Goal: Task Accomplishment & Management: Use online tool/utility

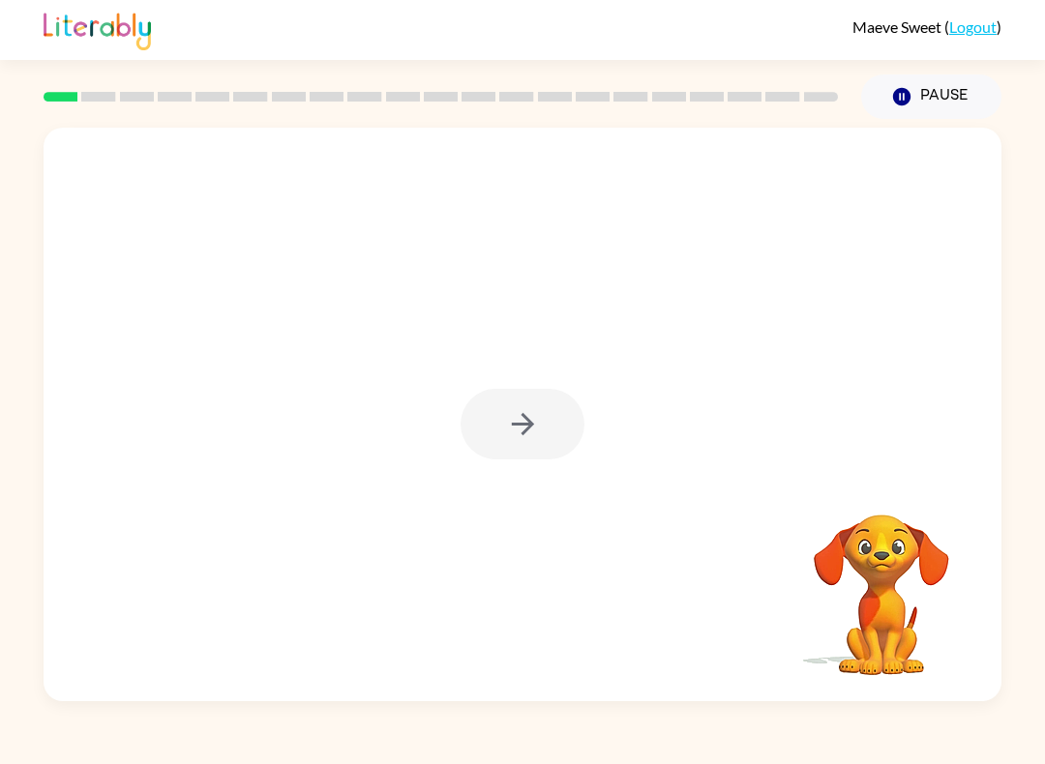
click at [533, 433] on icon "button" at bounding box center [523, 424] width 34 height 34
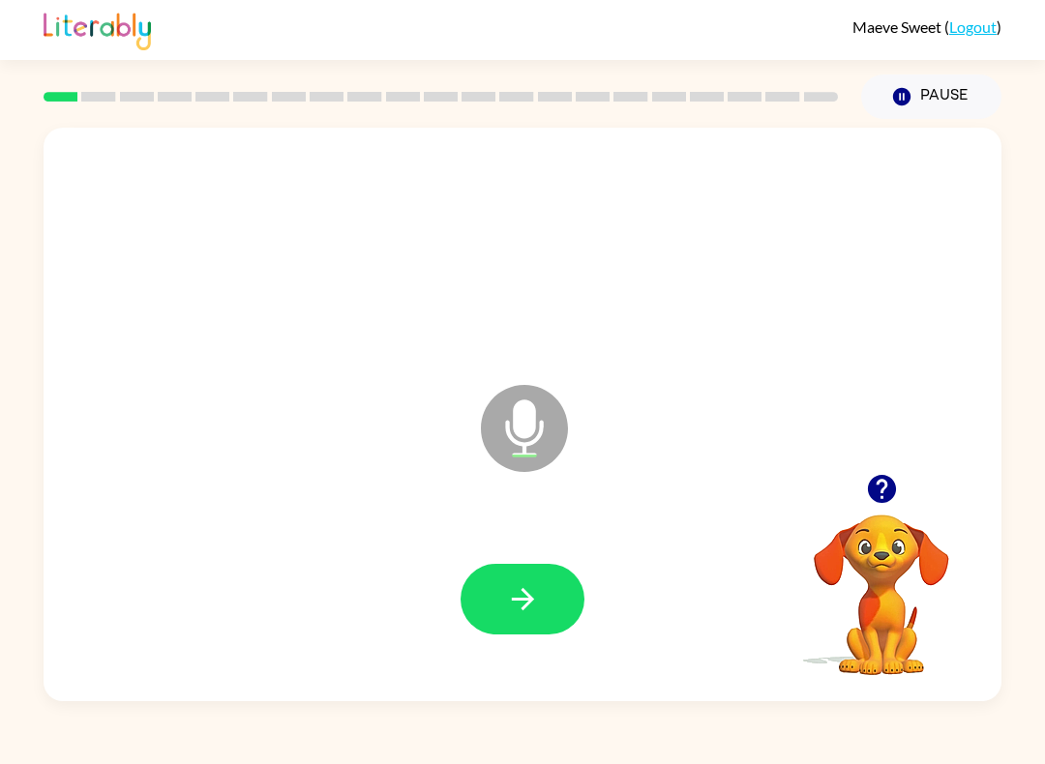
click at [561, 603] on button "button" at bounding box center [523, 599] width 124 height 71
click at [531, 613] on icon "button" at bounding box center [523, 599] width 34 height 34
click at [542, 599] on button "button" at bounding box center [523, 599] width 124 height 71
click at [523, 593] on icon "button" at bounding box center [522, 599] width 22 height 22
click at [526, 613] on icon "button" at bounding box center [523, 599] width 34 height 34
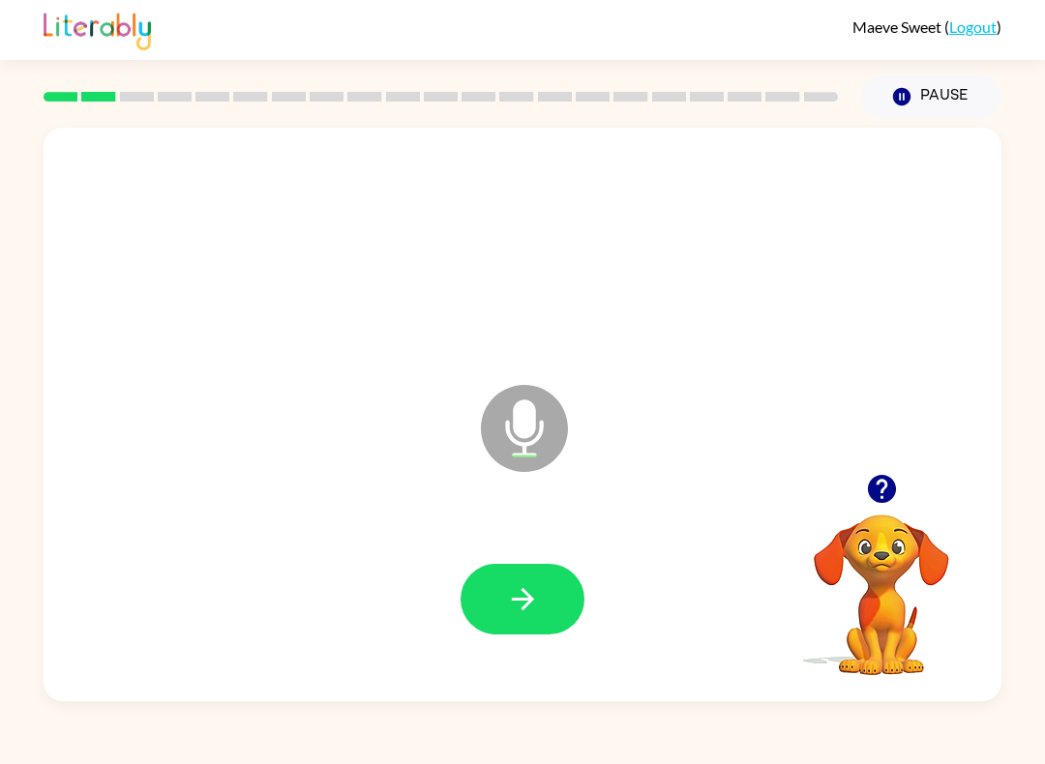
click at [526, 604] on icon "button" at bounding box center [523, 599] width 34 height 34
click at [527, 570] on button "button" at bounding box center [523, 599] width 124 height 71
click at [604, 579] on div at bounding box center [522, 599] width 919 height 165
click at [556, 599] on button "button" at bounding box center [523, 599] width 124 height 71
click at [554, 605] on button "button" at bounding box center [523, 599] width 124 height 71
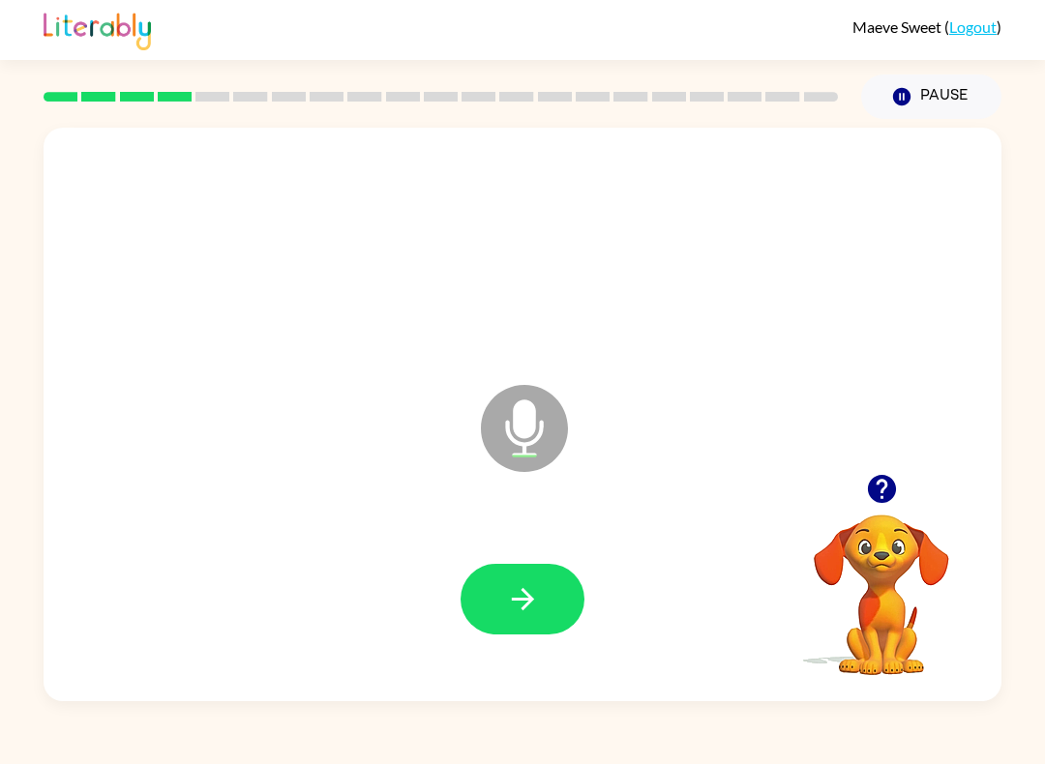
click at [534, 619] on button "button" at bounding box center [523, 599] width 124 height 71
click at [526, 600] on icon "button" at bounding box center [522, 599] width 22 height 22
click at [537, 587] on icon "button" at bounding box center [523, 599] width 34 height 34
click at [521, 591] on icon "button" at bounding box center [522, 599] width 22 height 22
click at [514, 588] on icon "button" at bounding box center [523, 599] width 34 height 34
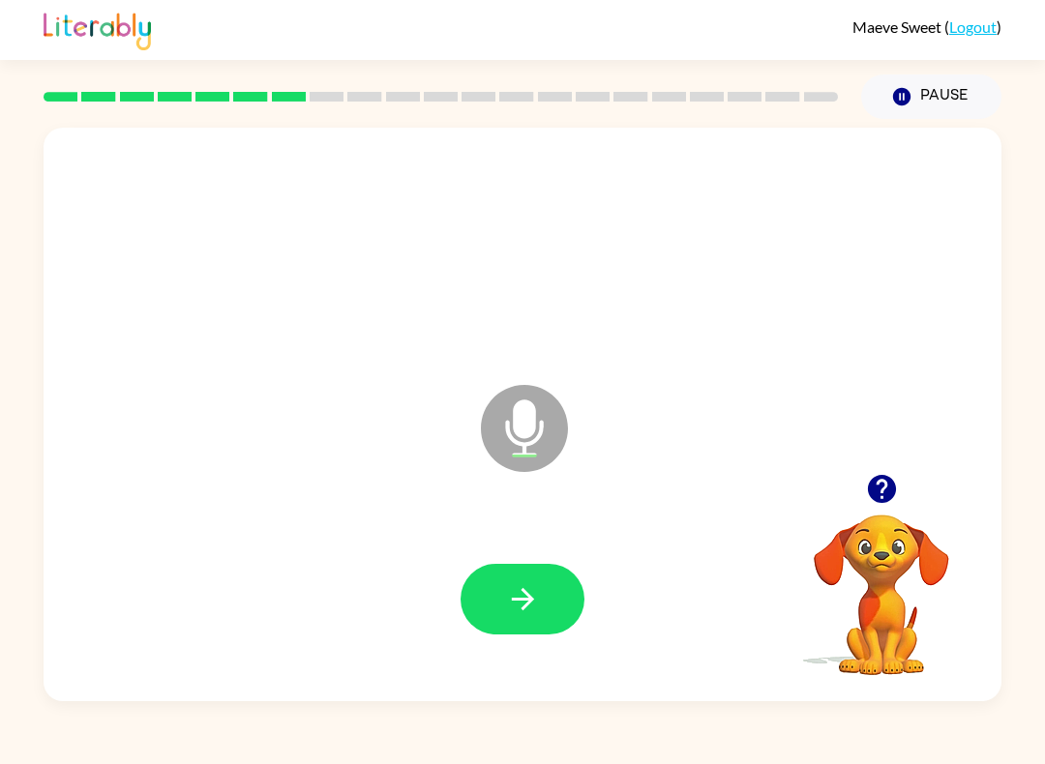
click at [513, 608] on icon "button" at bounding box center [523, 599] width 34 height 34
click at [547, 587] on button "button" at bounding box center [523, 599] width 124 height 71
click at [523, 598] on icon "button" at bounding box center [523, 599] width 34 height 34
click at [541, 595] on button "button" at bounding box center [523, 599] width 124 height 71
click at [531, 591] on icon "button" at bounding box center [523, 599] width 34 height 34
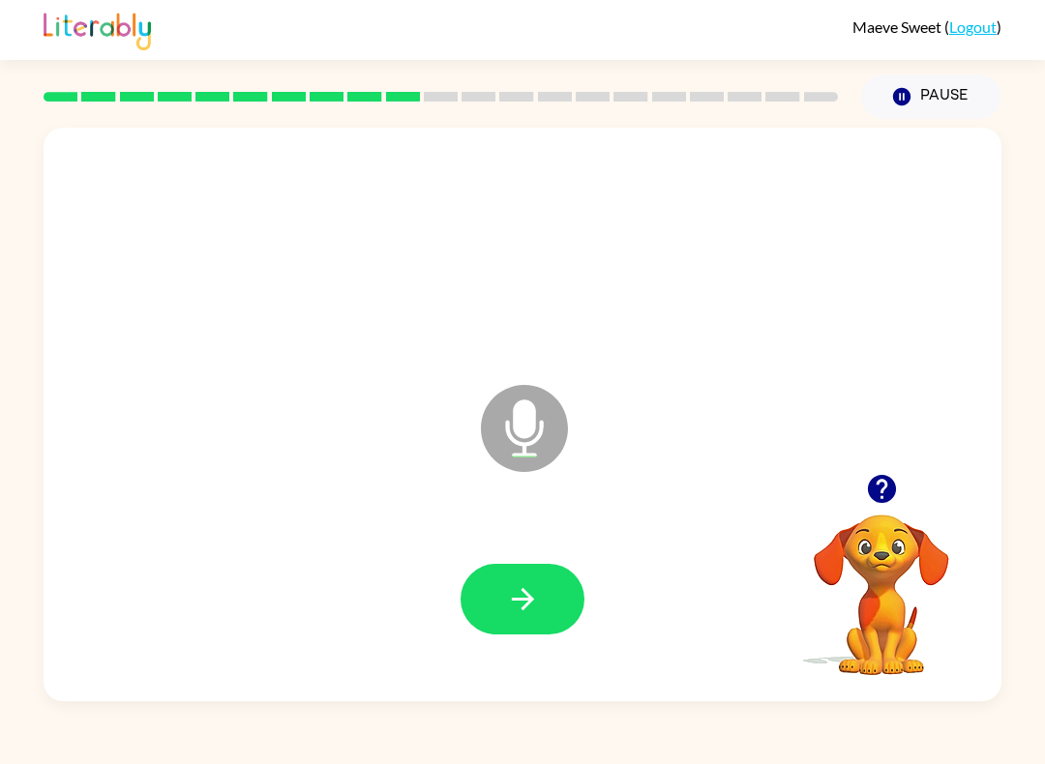
click at [531, 611] on icon "button" at bounding box center [523, 599] width 34 height 34
click at [515, 634] on button "button" at bounding box center [523, 599] width 124 height 71
click at [555, 608] on button "button" at bounding box center [523, 599] width 124 height 71
click at [547, 601] on button "button" at bounding box center [523, 599] width 124 height 71
click at [515, 613] on icon "button" at bounding box center [523, 599] width 34 height 34
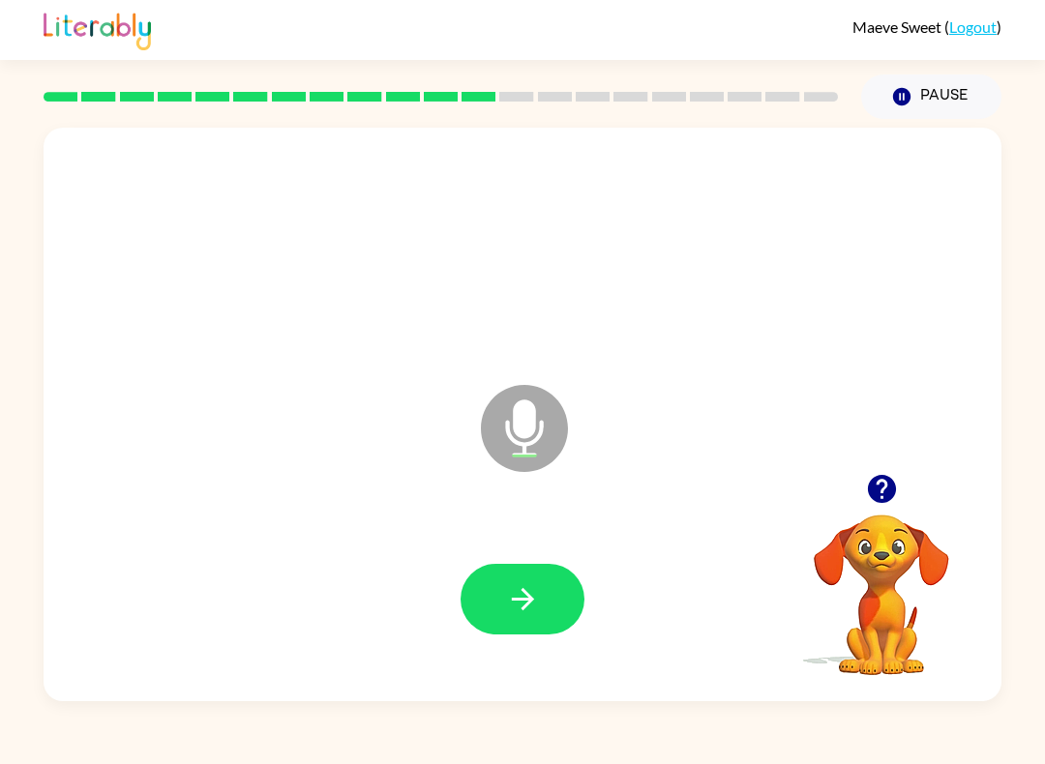
click at [525, 597] on icon "button" at bounding box center [523, 599] width 34 height 34
click at [514, 592] on icon "button" at bounding box center [523, 599] width 34 height 34
click at [520, 602] on icon "button" at bounding box center [523, 599] width 34 height 34
click at [546, 606] on button "button" at bounding box center [523, 599] width 124 height 71
click at [531, 594] on icon "button" at bounding box center [523, 599] width 34 height 34
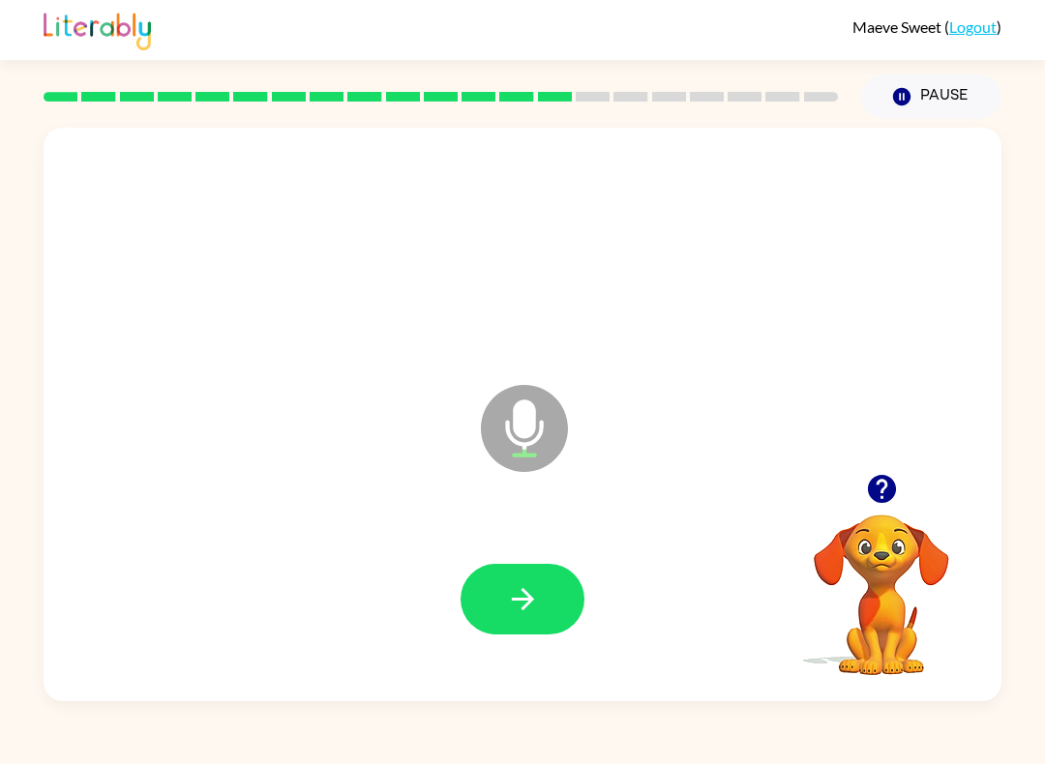
click at [550, 585] on button "button" at bounding box center [523, 599] width 124 height 71
click at [534, 614] on icon "button" at bounding box center [523, 599] width 34 height 34
click at [531, 602] on icon "button" at bounding box center [522, 599] width 22 height 22
click at [533, 599] on icon "button" at bounding box center [523, 599] width 34 height 34
click at [520, 581] on button "button" at bounding box center [523, 599] width 124 height 71
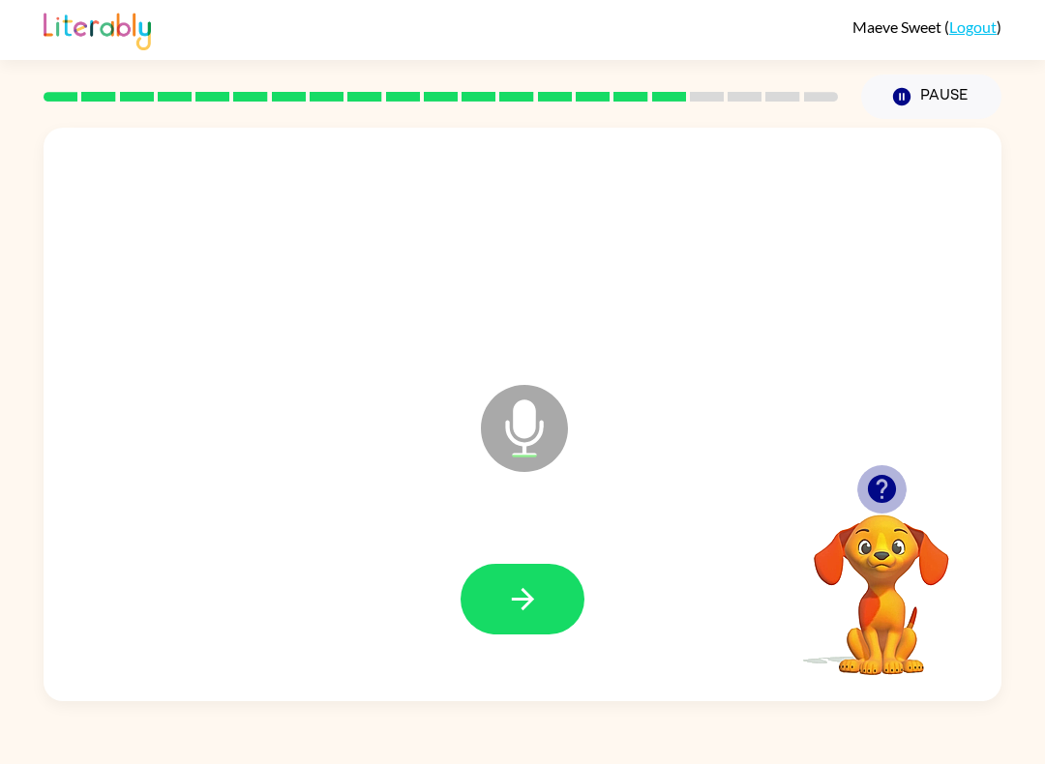
click at [884, 478] on icon "button" at bounding box center [881, 489] width 28 height 28
click at [1041, 83] on div "Maeve Sweet ( Logout ) Pause Pause Microphone The Microphone is here when it is…" at bounding box center [522, 382] width 1045 height 764
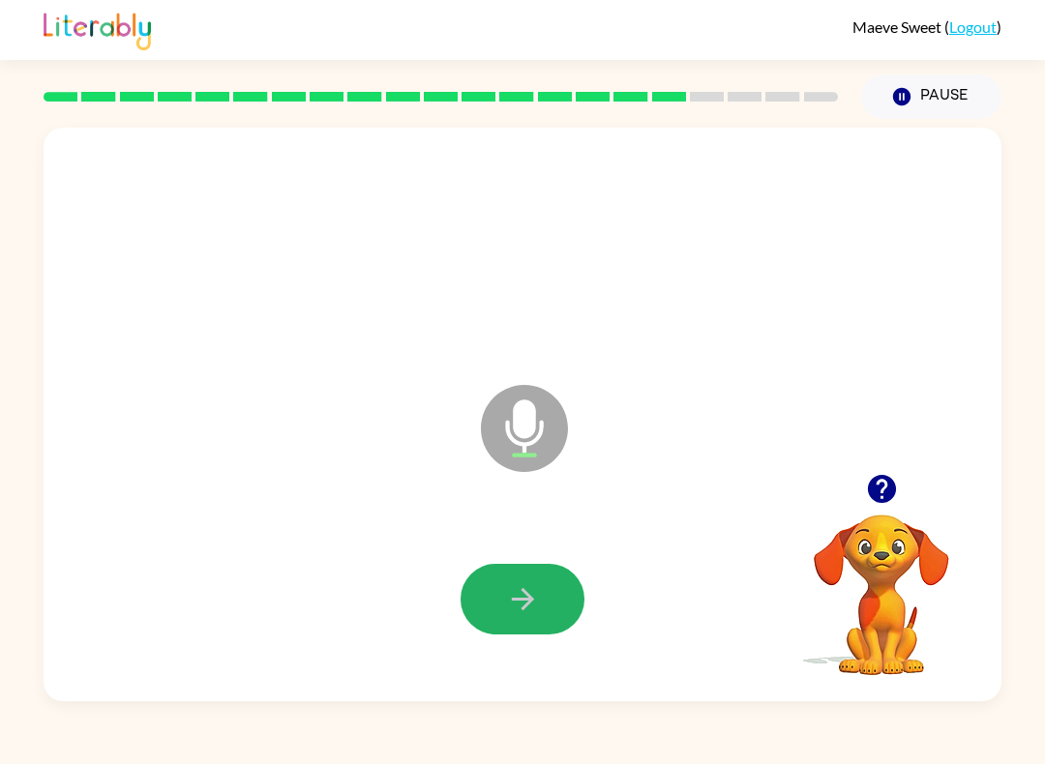
click at [508, 569] on button "button" at bounding box center [523, 599] width 124 height 71
click at [502, 612] on button "button" at bounding box center [523, 599] width 124 height 71
click at [556, 627] on button "button" at bounding box center [523, 599] width 124 height 71
click at [896, 578] on video "Your browser must support playing .mp4 files to use Literably. Please try using…" at bounding box center [881, 581] width 193 height 193
click at [898, 567] on video "Your browser must support playing .mp4 files to use Literably. Please try using…" at bounding box center [881, 581] width 193 height 193
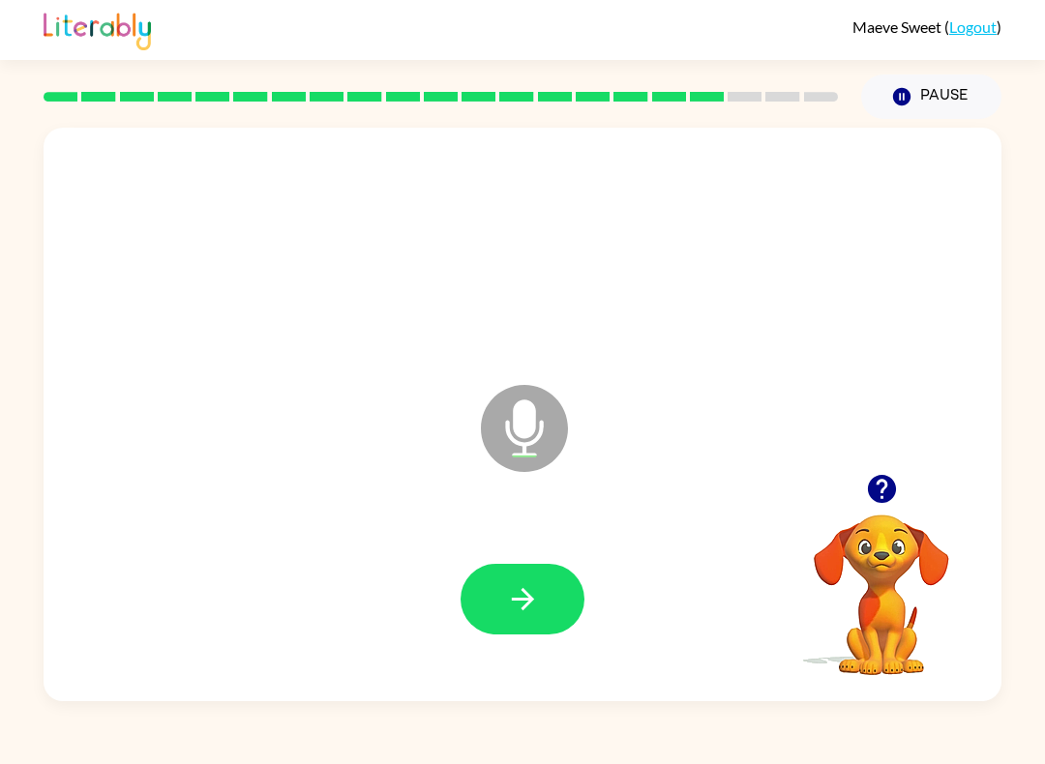
click at [566, 600] on button "button" at bounding box center [523, 599] width 124 height 71
click at [520, 590] on icon "button" at bounding box center [523, 599] width 34 height 34
click at [520, 606] on icon "button" at bounding box center [523, 599] width 34 height 34
click at [541, 579] on button "button" at bounding box center [523, 599] width 124 height 71
click at [543, 619] on button "button" at bounding box center [523, 599] width 124 height 71
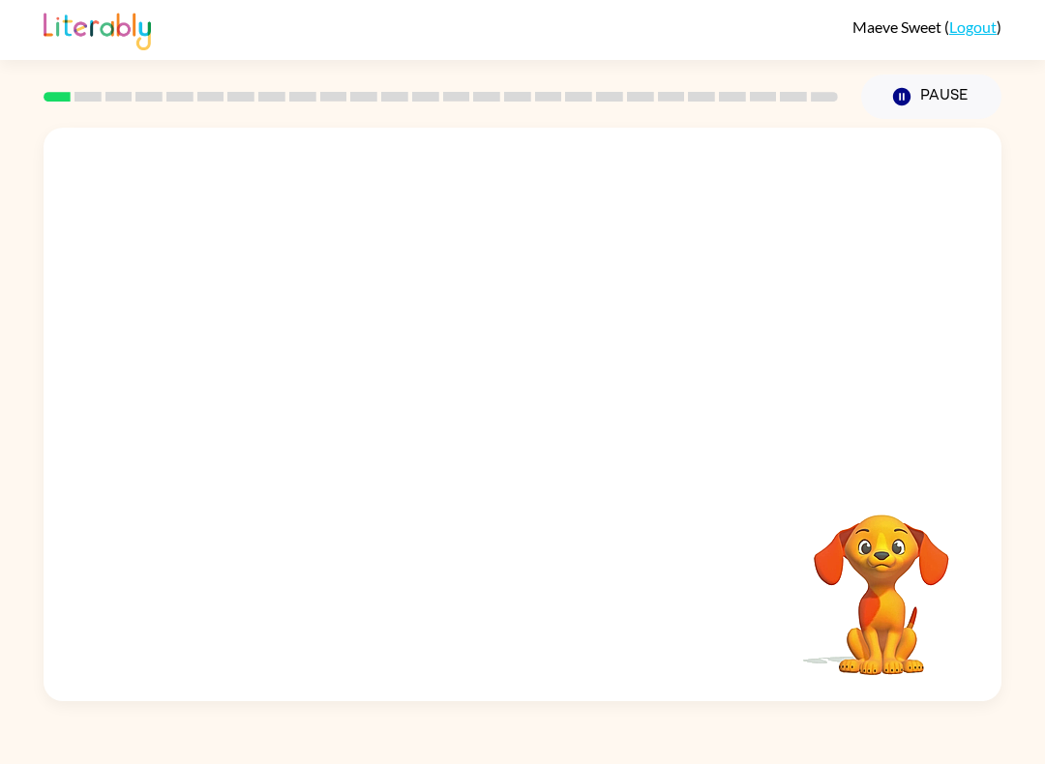
click at [518, 444] on div "Your browser must support playing .mp4 files to use Literably. Please try using…" at bounding box center [523, 415] width 958 height 574
click at [536, 435] on icon "button" at bounding box center [523, 424] width 34 height 34
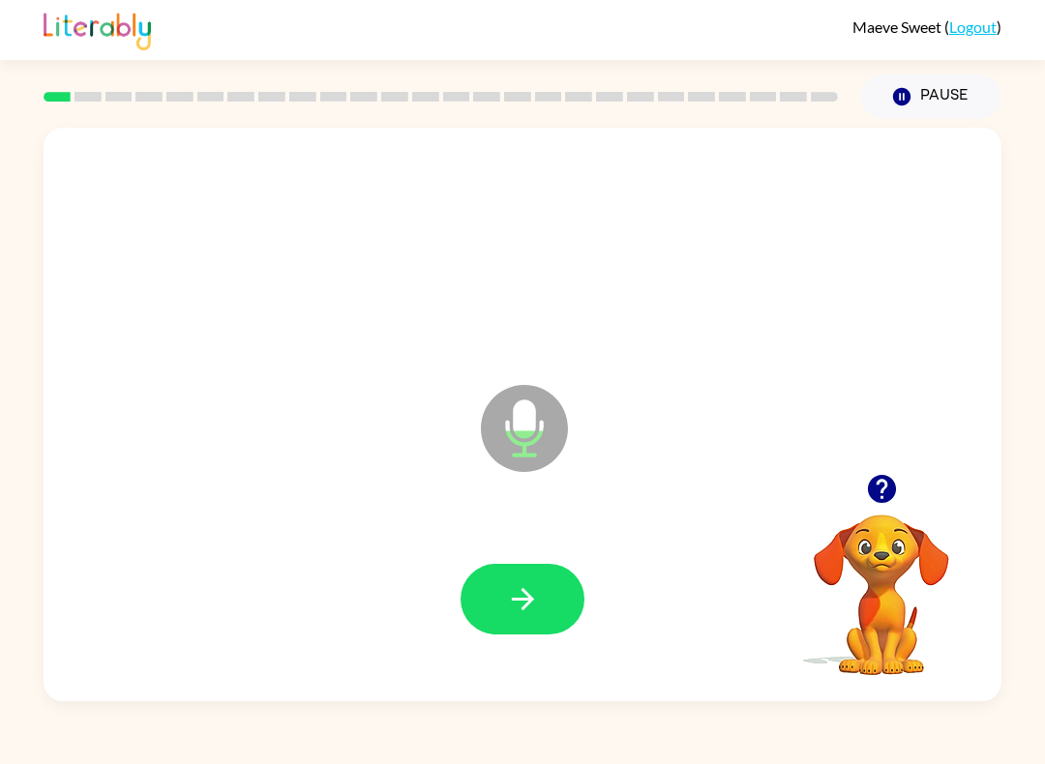
click at [539, 594] on icon "button" at bounding box center [523, 599] width 34 height 34
click at [545, 602] on button "button" at bounding box center [523, 599] width 124 height 71
click at [544, 578] on button "button" at bounding box center [523, 599] width 124 height 71
click at [550, 612] on button "button" at bounding box center [523, 599] width 124 height 71
click at [531, 629] on button "button" at bounding box center [523, 599] width 124 height 71
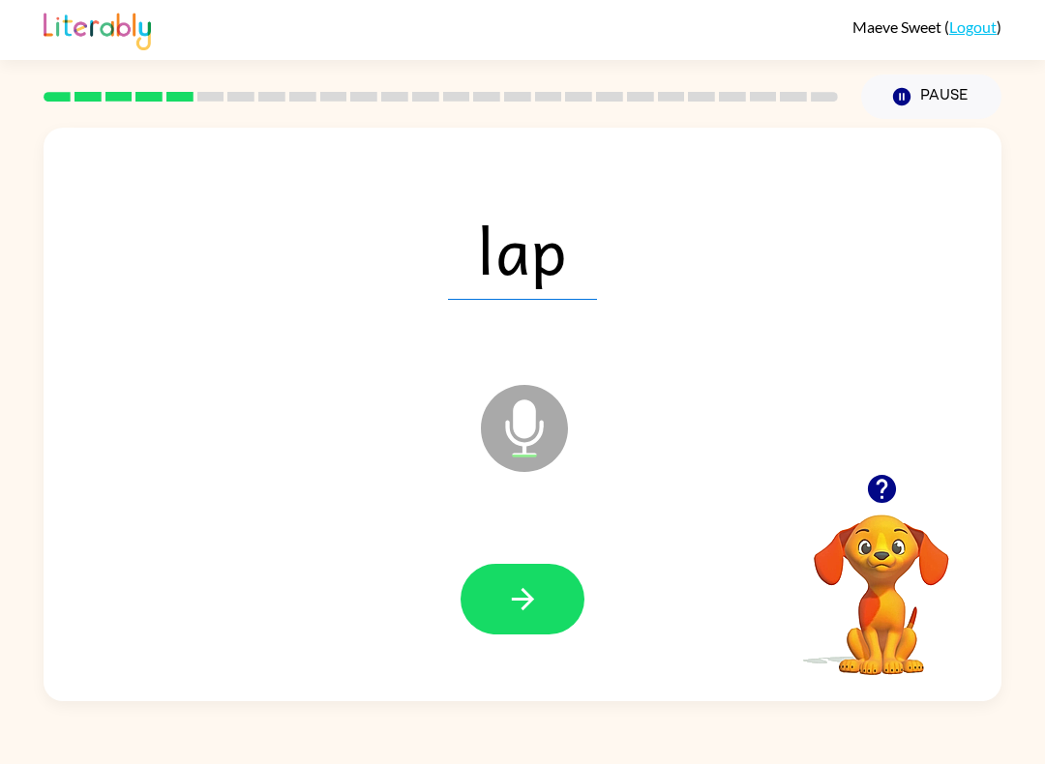
click at [512, 595] on icon "button" at bounding box center [523, 599] width 34 height 34
click at [503, 588] on button "button" at bounding box center [523, 599] width 124 height 71
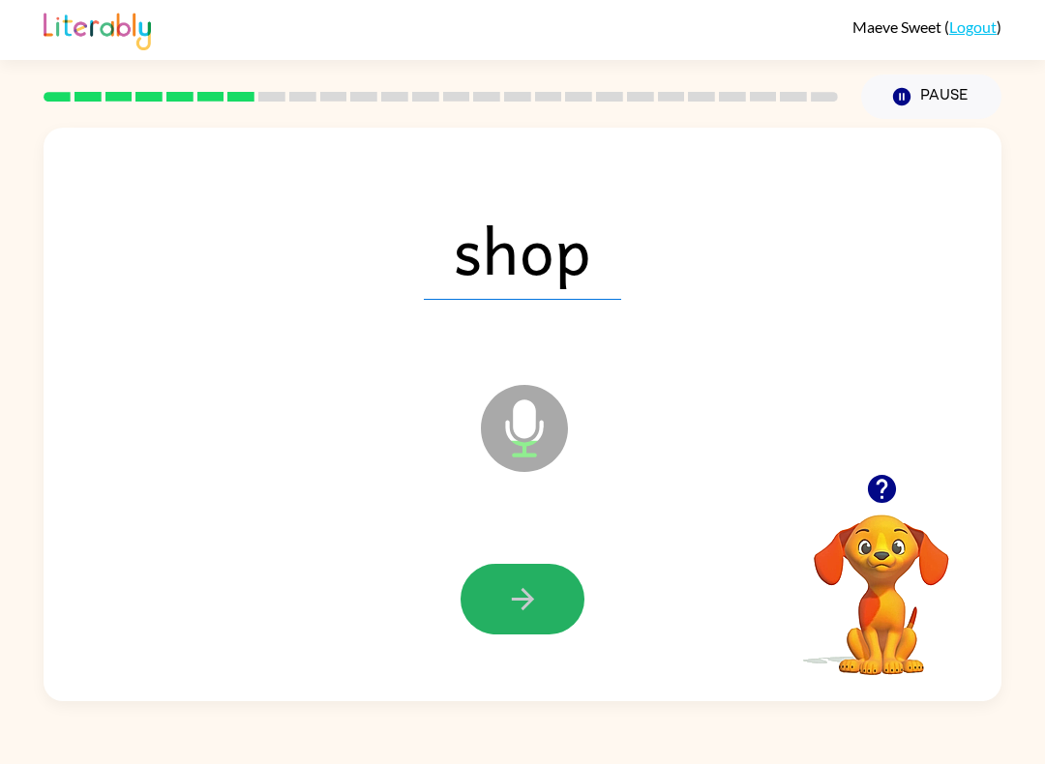
click at [529, 594] on icon "button" at bounding box center [523, 599] width 34 height 34
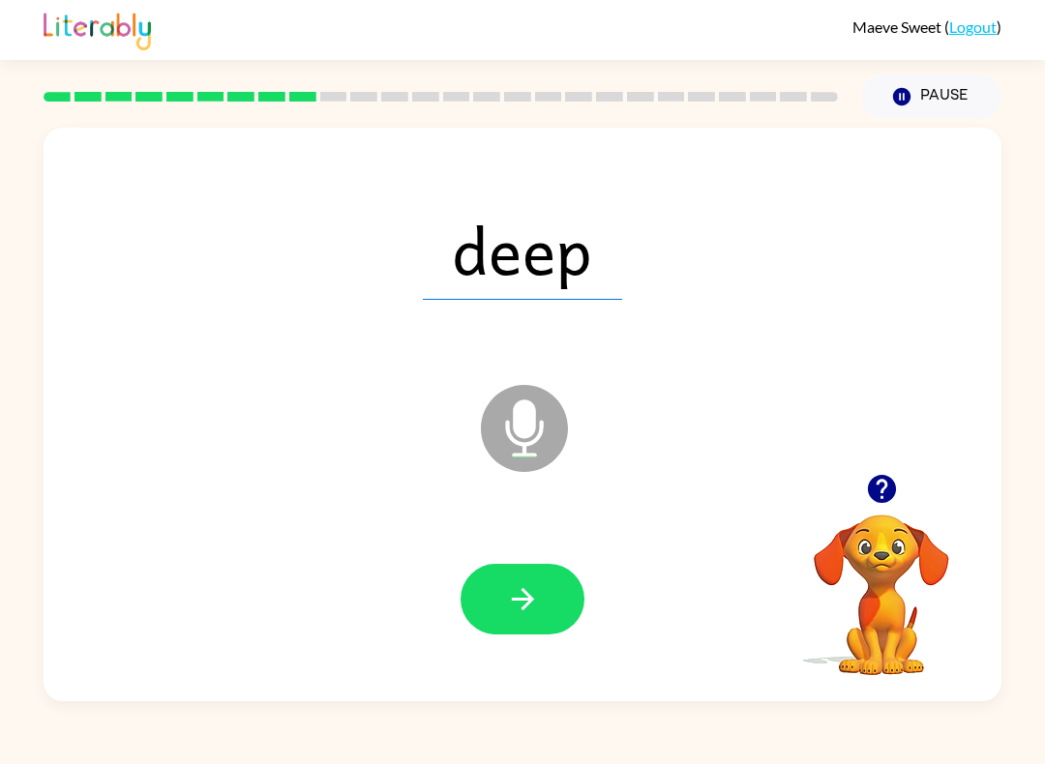
click at [530, 605] on icon "button" at bounding box center [523, 599] width 34 height 34
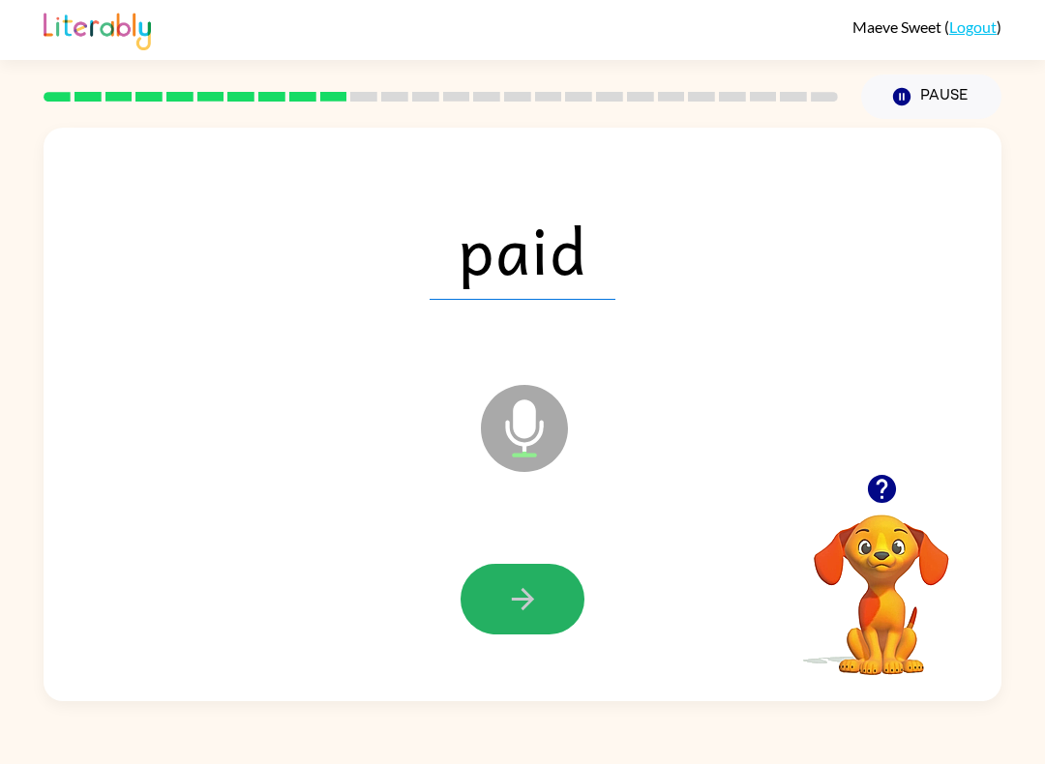
click at [525, 580] on button "button" at bounding box center [523, 599] width 124 height 71
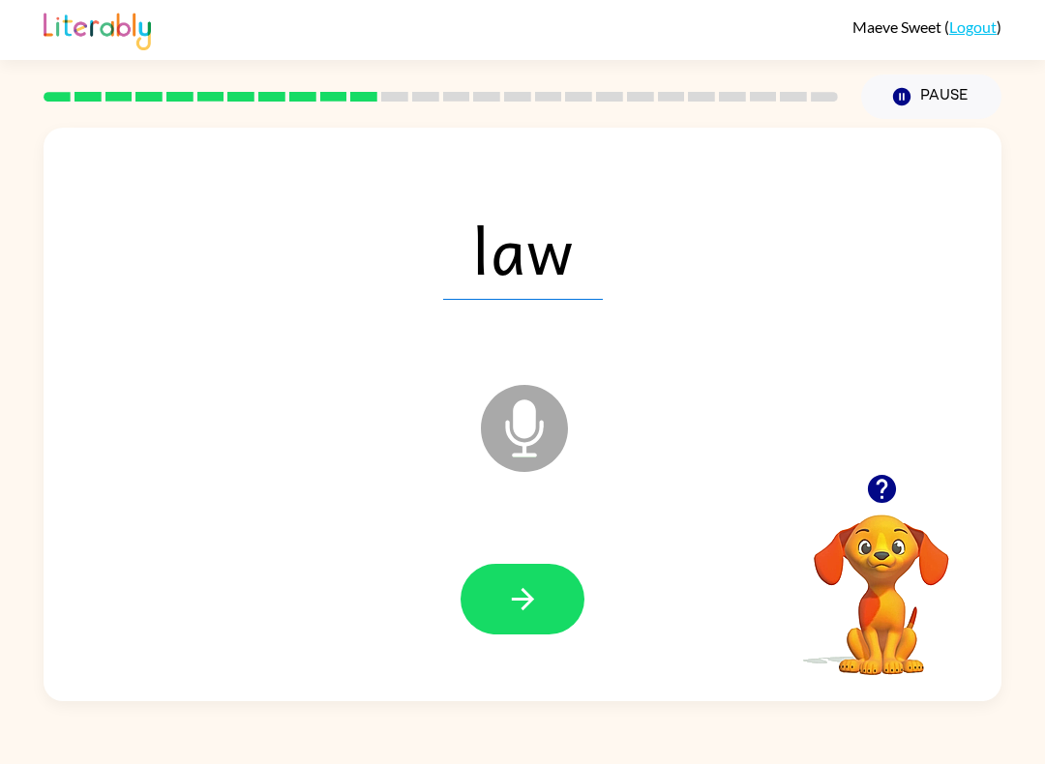
click at [521, 595] on icon "button" at bounding box center [523, 599] width 34 height 34
click at [537, 579] on button "button" at bounding box center [523, 599] width 124 height 71
click at [533, 601] on icon "button" at bounding box center [522, 599] width 22 height 22
click at [527, 601] on icon "button" at bounding box center [522, 599] width 22 height 22
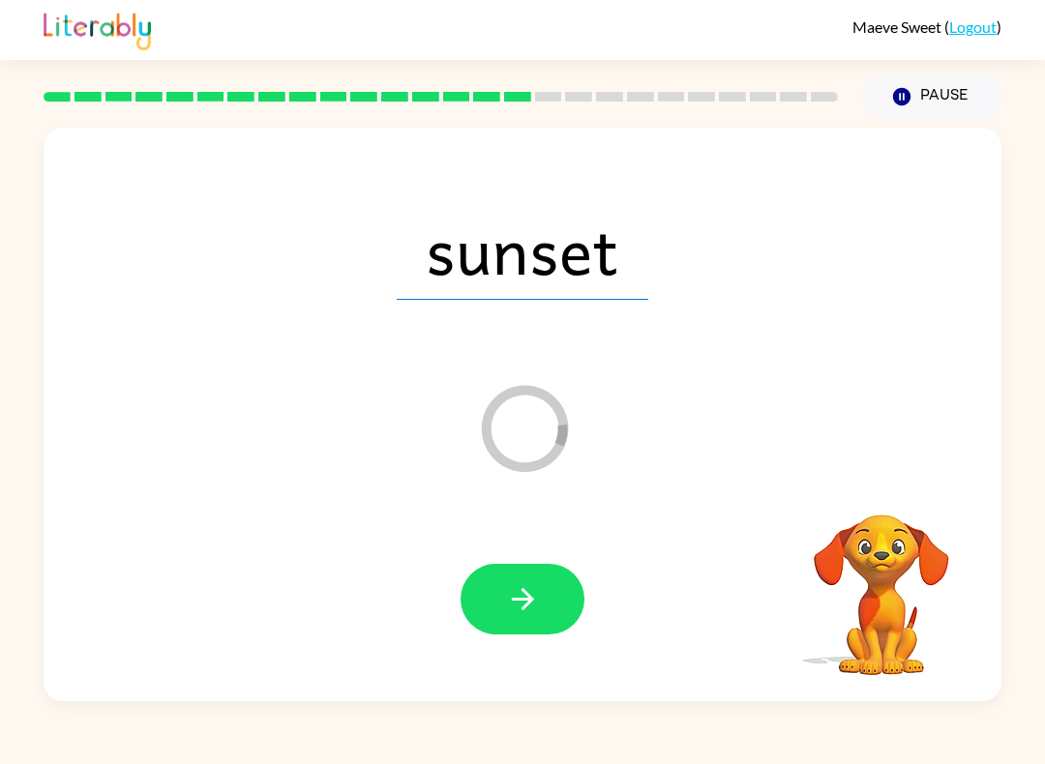
click at [734, 352] on div "Loader Your response is being sent to our graders" at bounding box center [476, 380] width 826 height 76
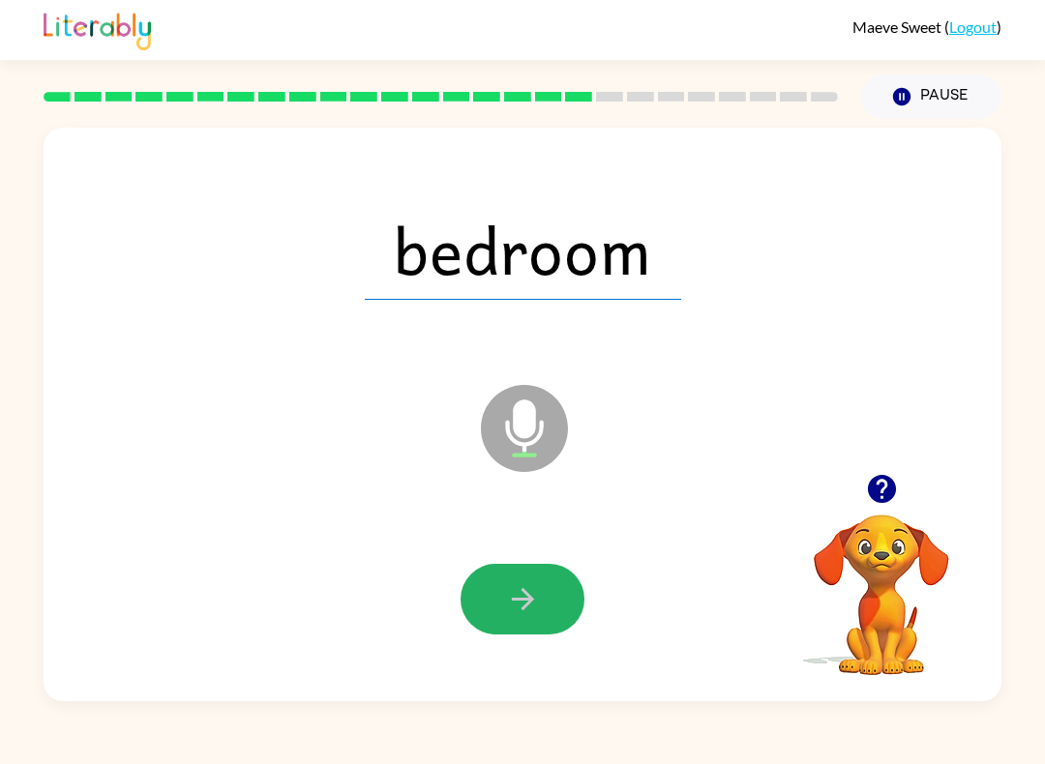
click at [540, 595] on button "button" at bounding box center [523, 599] width 124 height 71
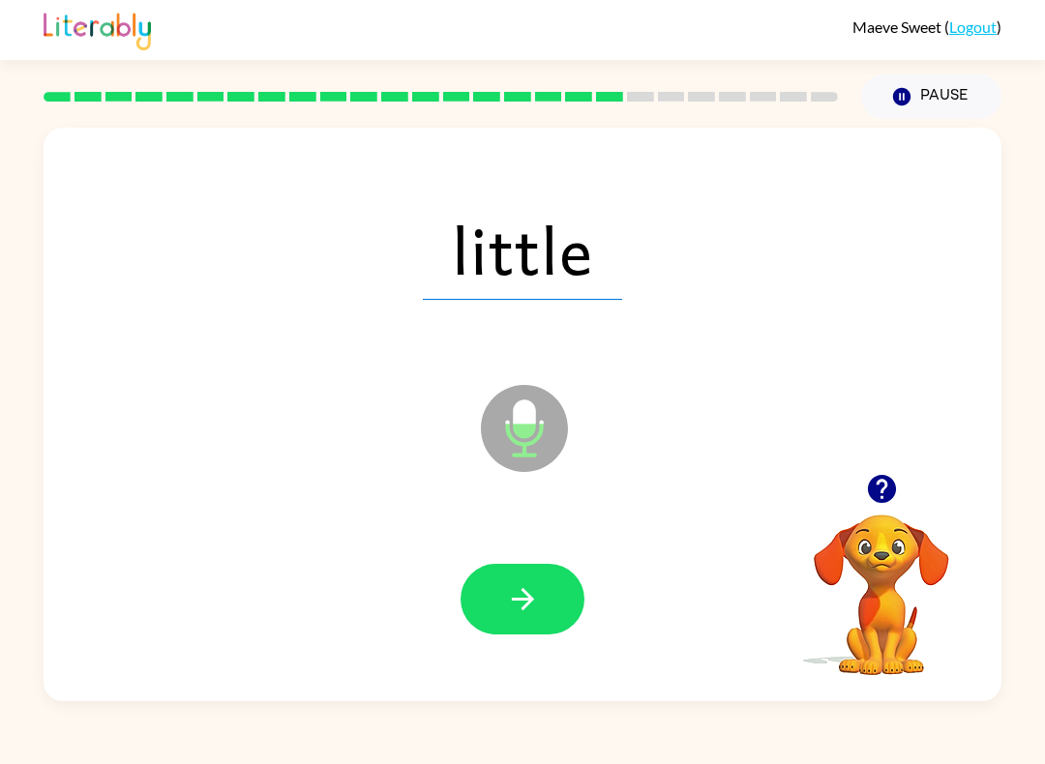
click at [502, 616] on button "button" at bounding box center [523, 599] width 124 height 71
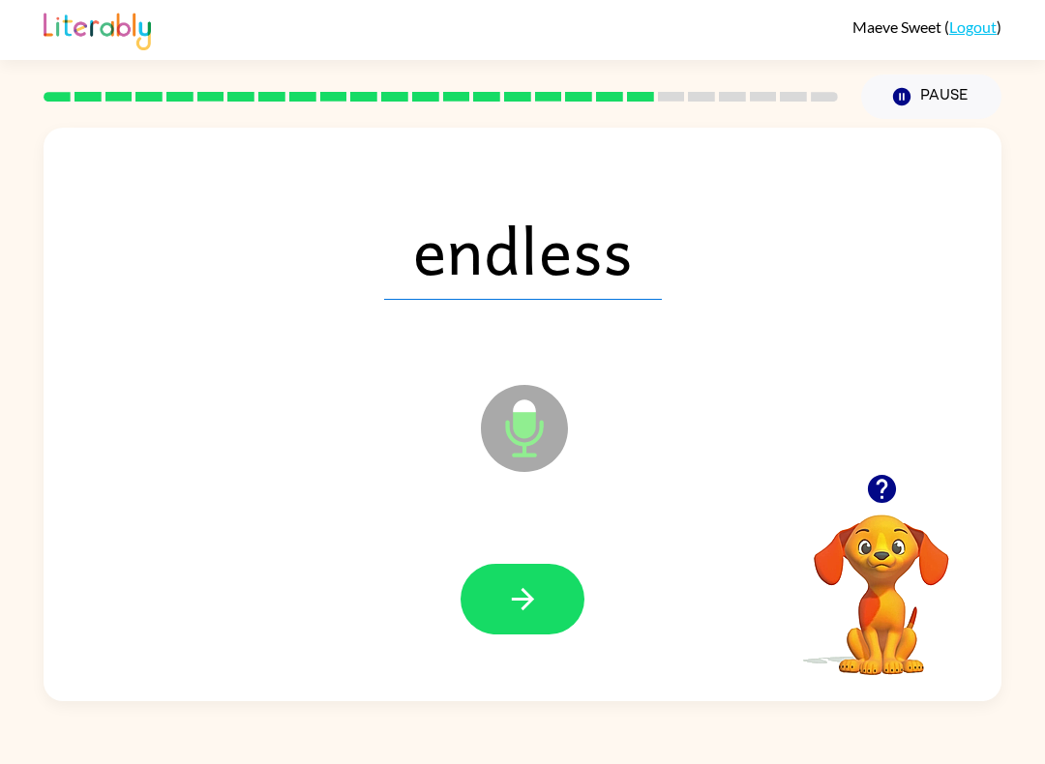
click at [522, 574] on button "button" at bounding box center [523, 599] width 124 height 71
click at [546, 607] on button "button" at bounding box center [523, 599] width 124 height 71
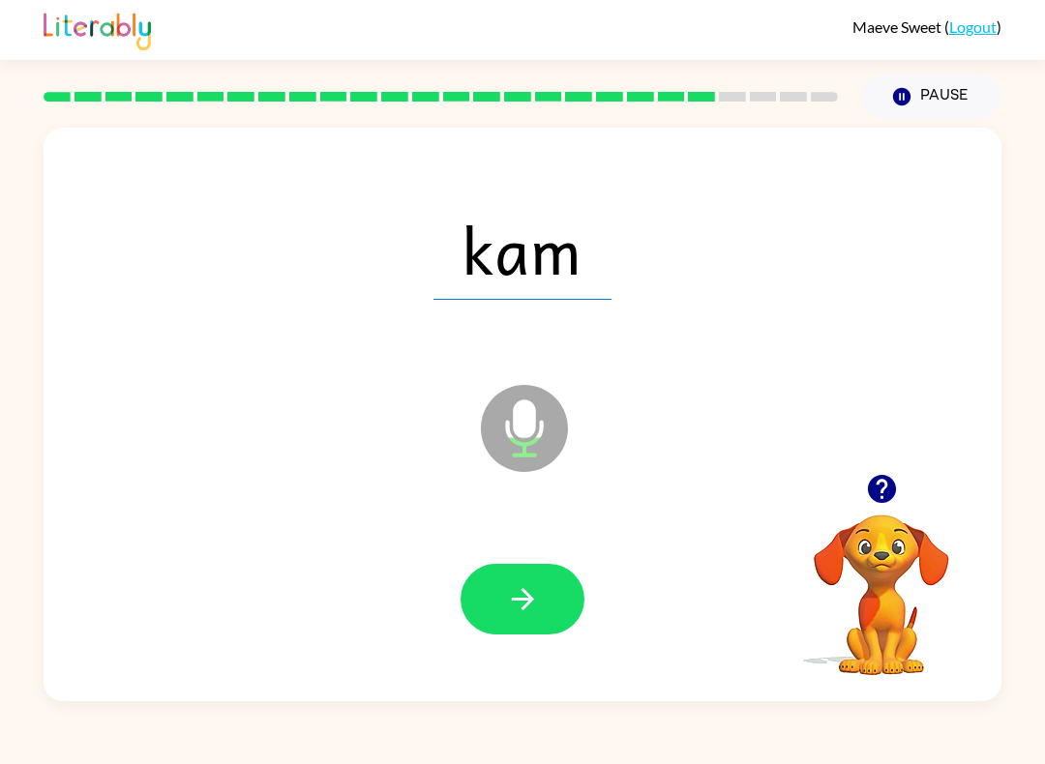
click at [545, 617] on button "button" at bounding box center [523, 599] width 124 height 71
click at [533, 580] on button "button" at bounding box center [523, 599] width 124 height 71
click at [536, 602] on icon "button" at bounding box center [523, 599] width 34 height 34
click at [505, 628] on button "button" at bounding box center [523, 599] width 124 height 71
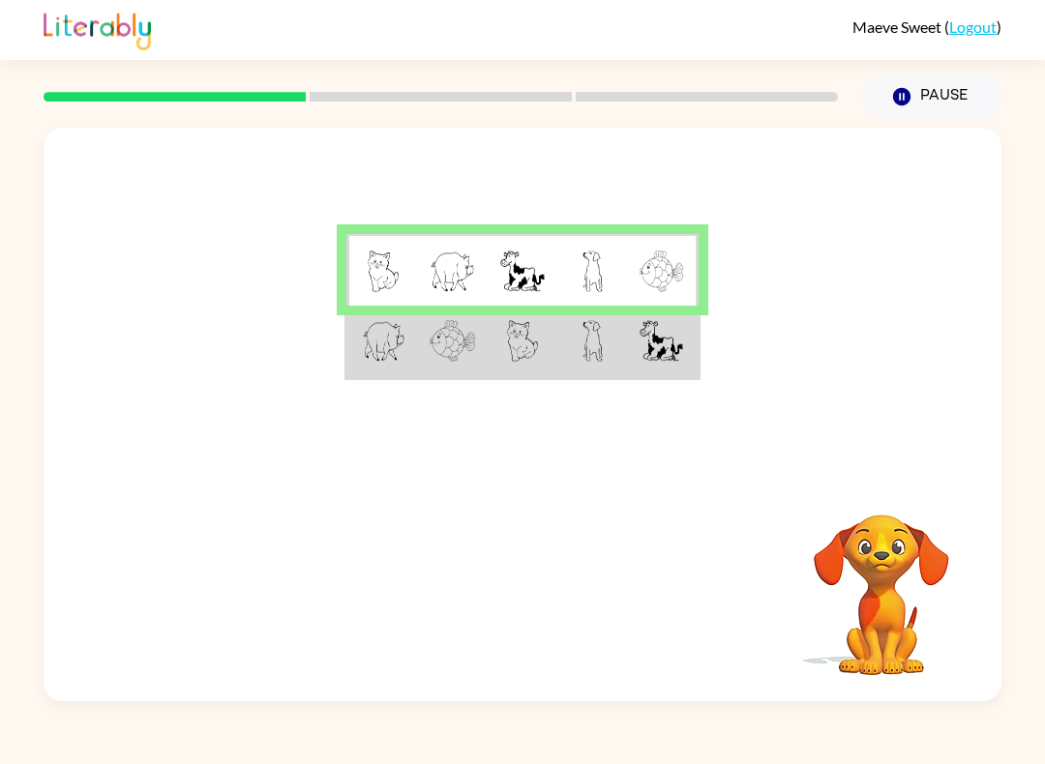
click at [656, 356] on img at bounding box center [661, 341] width 44 height 42
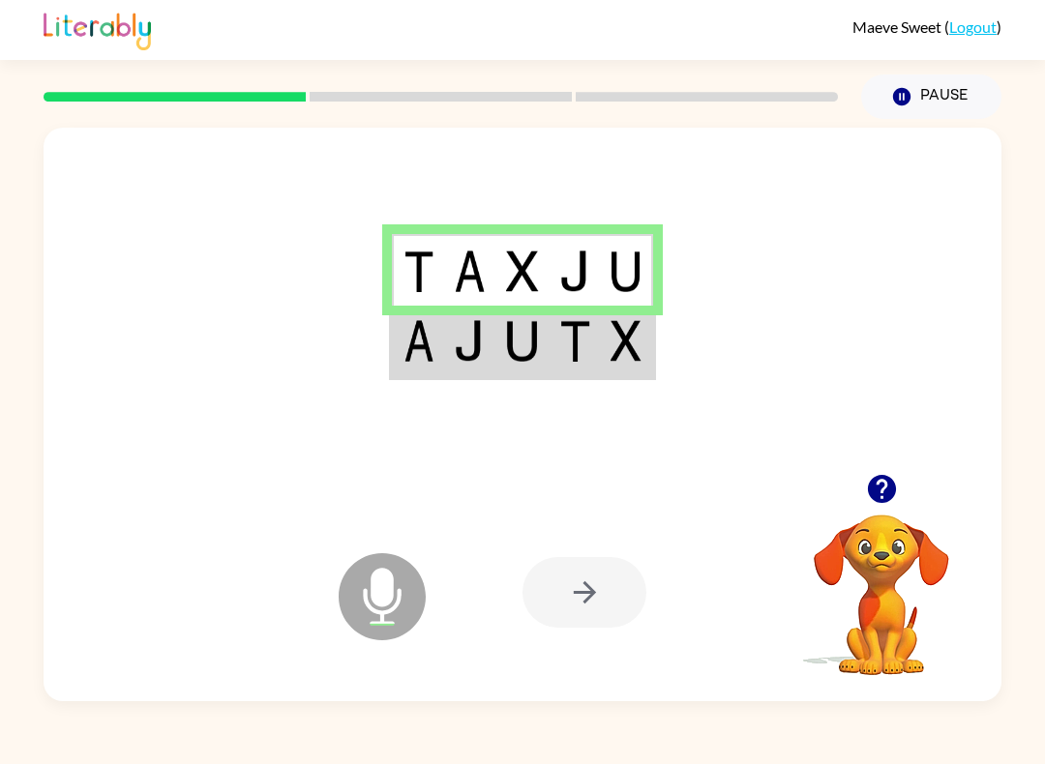
click at [582, 607] on div at bounding box center [584, 592] width 124 height 71
click at [555, 368] on td at bounding box center [575, 342] width 52 height 73
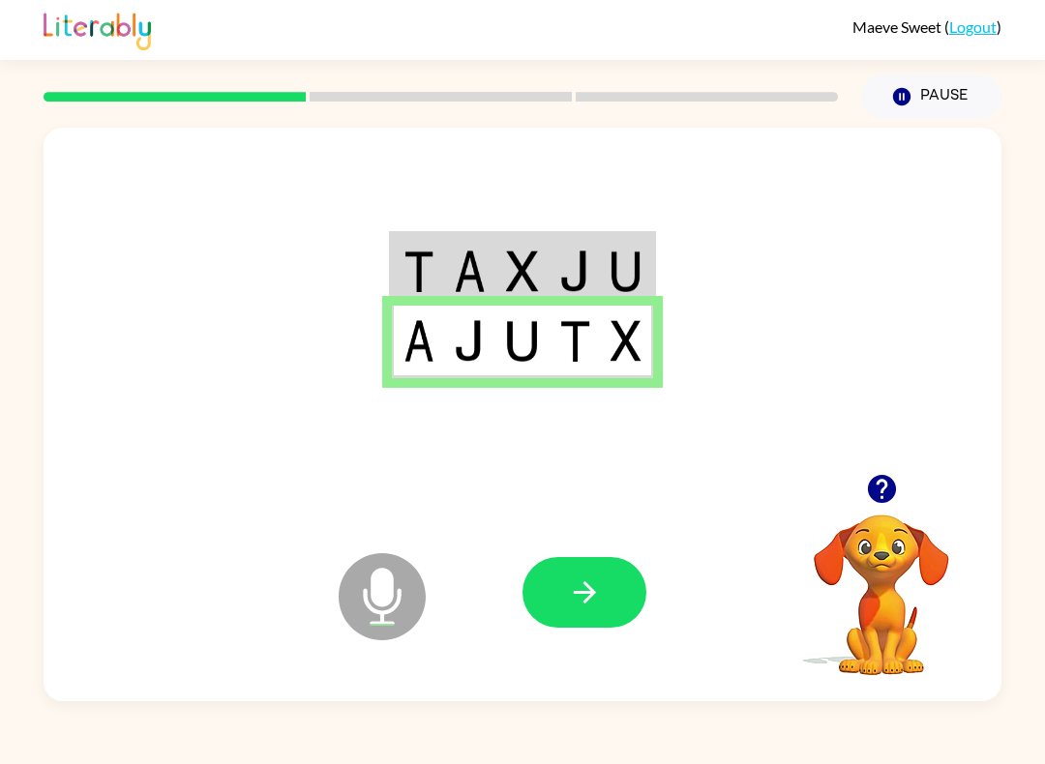
click at [609, 574] on button "button" at bounding box center [584, 592] width 124 height 71
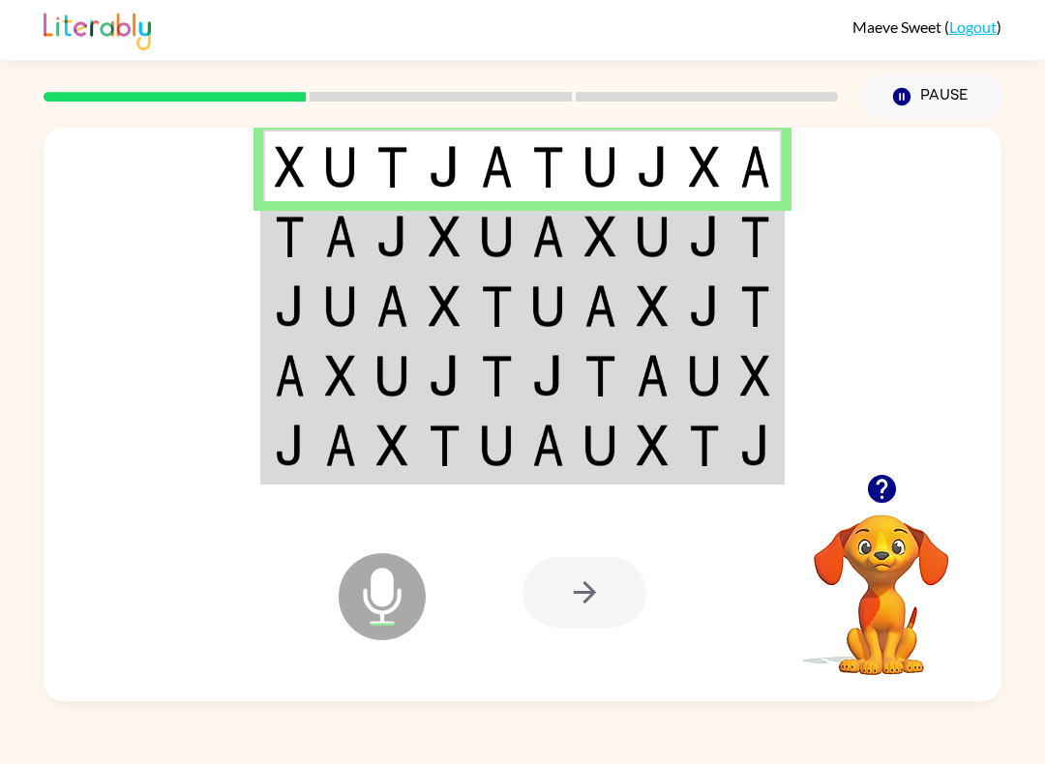
click at [693, 234] on img at bounding box center [705, 237] width 32 height 42
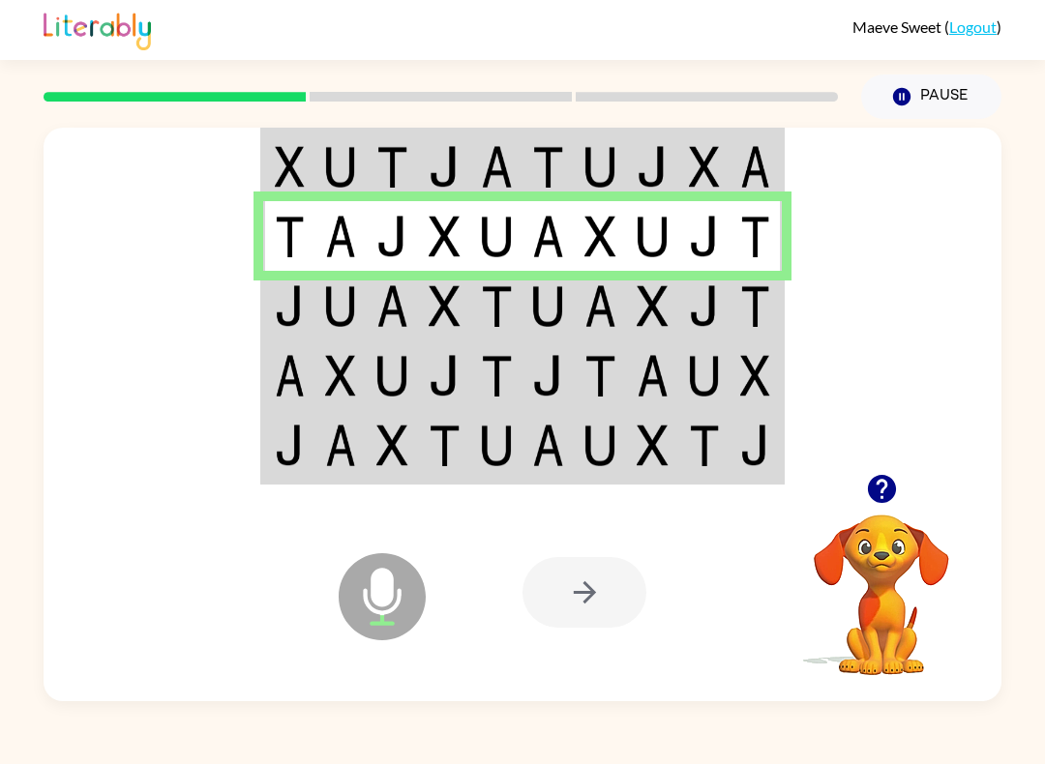
click at [781, 234] on td at bounding box center [756, 236] width 52 height 70
click at [768, 310] on img at bounding box center [755, 306] width 30 height 42
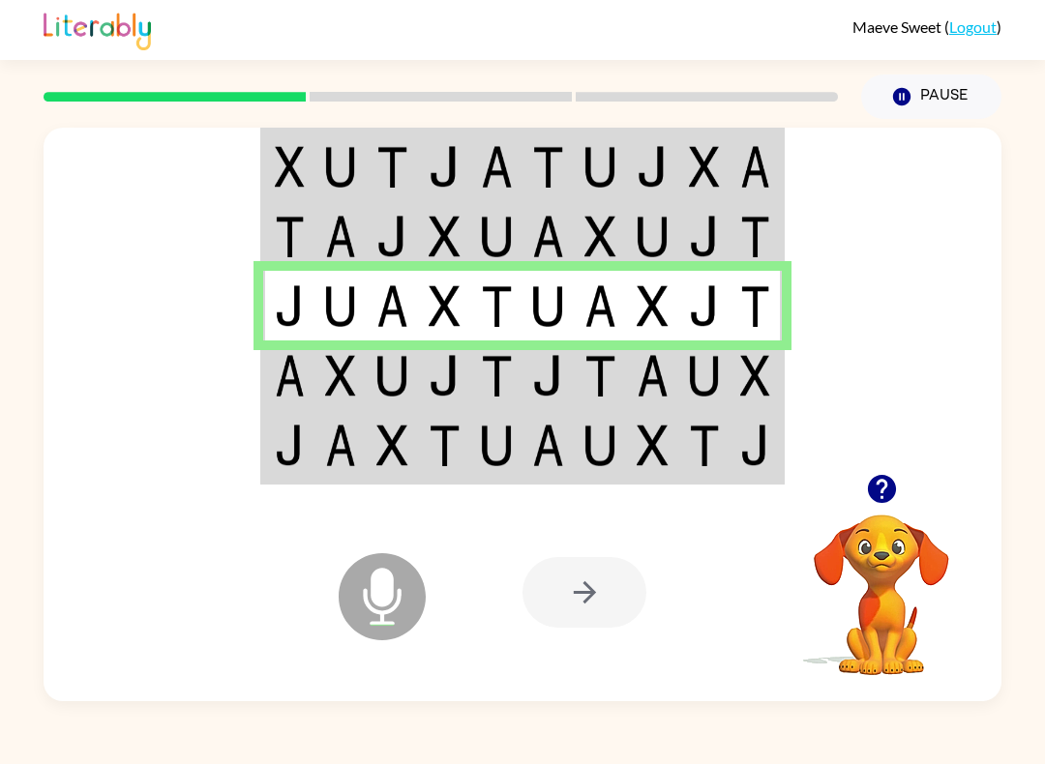
click at [727, 383] on td at bounding box center [704, 376] width 52 height 70
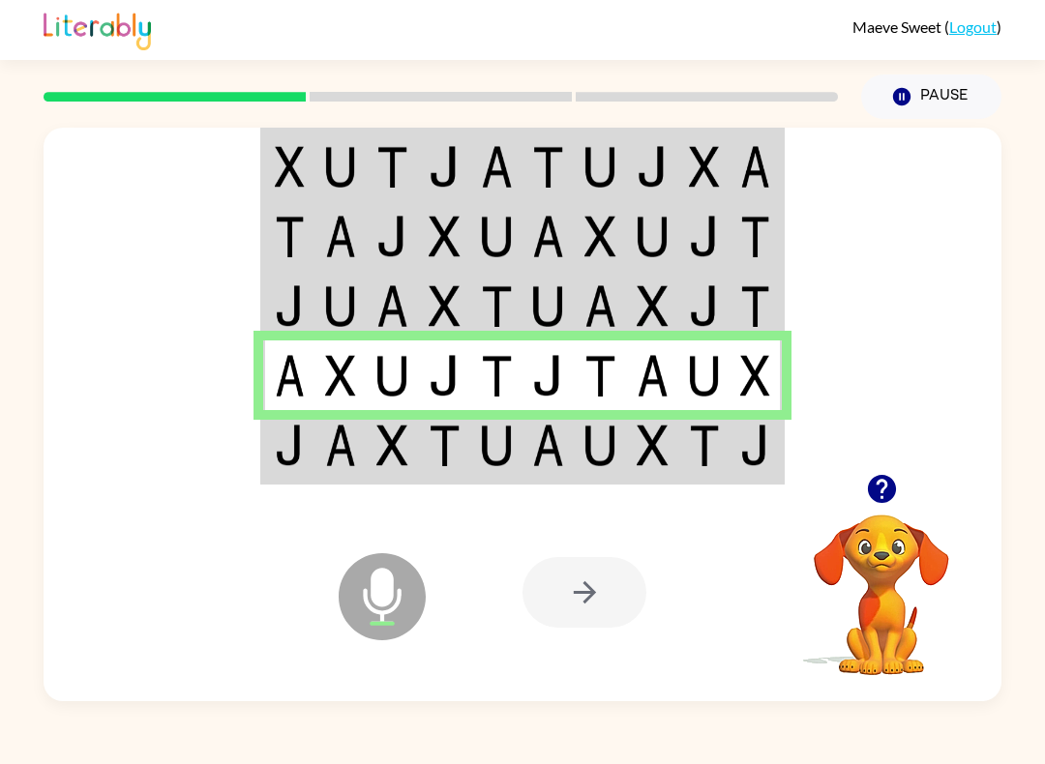
click at [622, 456] on td at bounding box center [601, 446] width 52 height 73
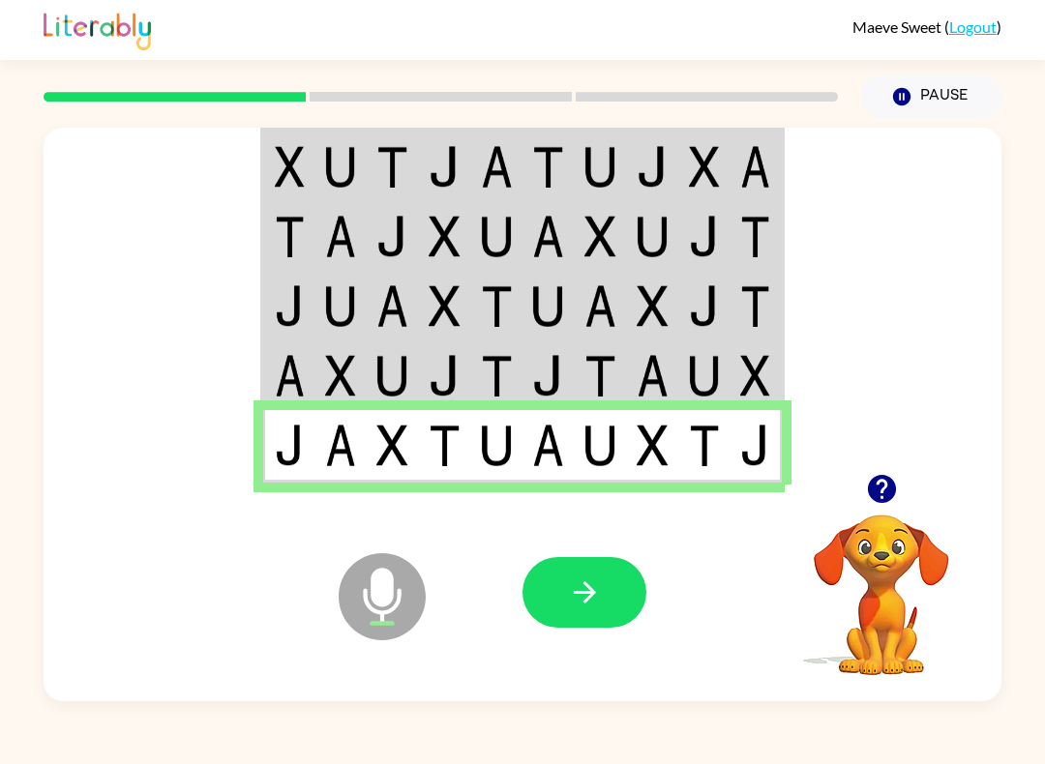
click at [594, 609] on icon "button" at bounding box center [585, 593] width 34 height 34
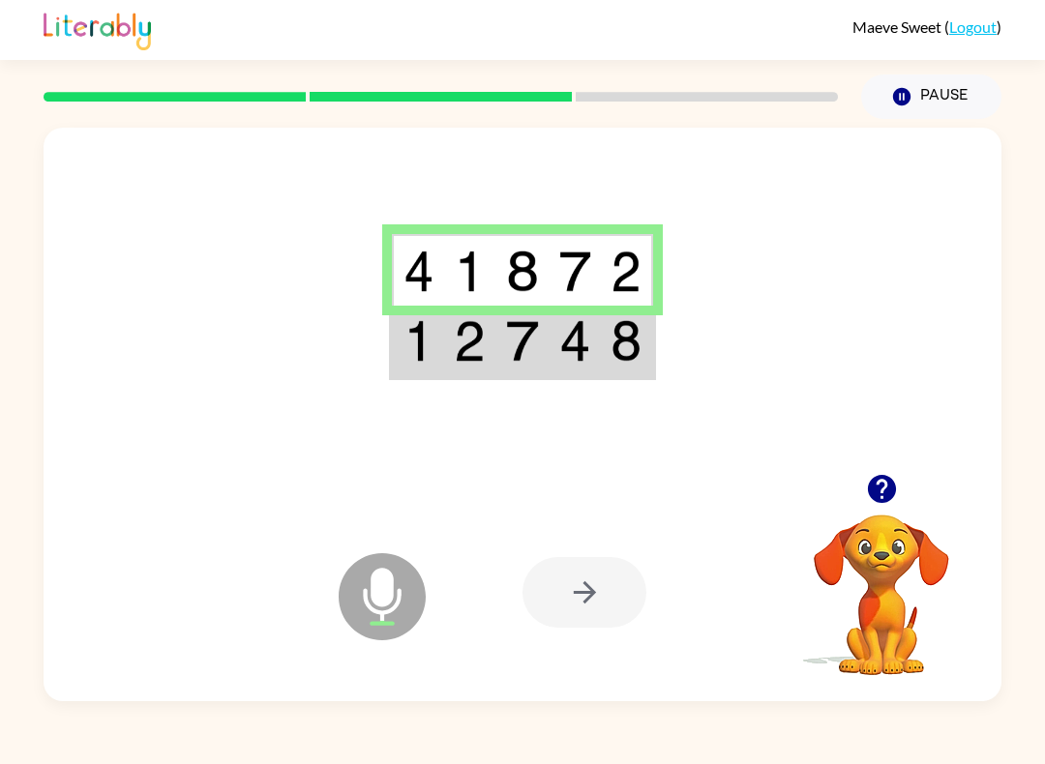
click at [609, 361] on td at bounding box center [627, 342] width 52 height 73
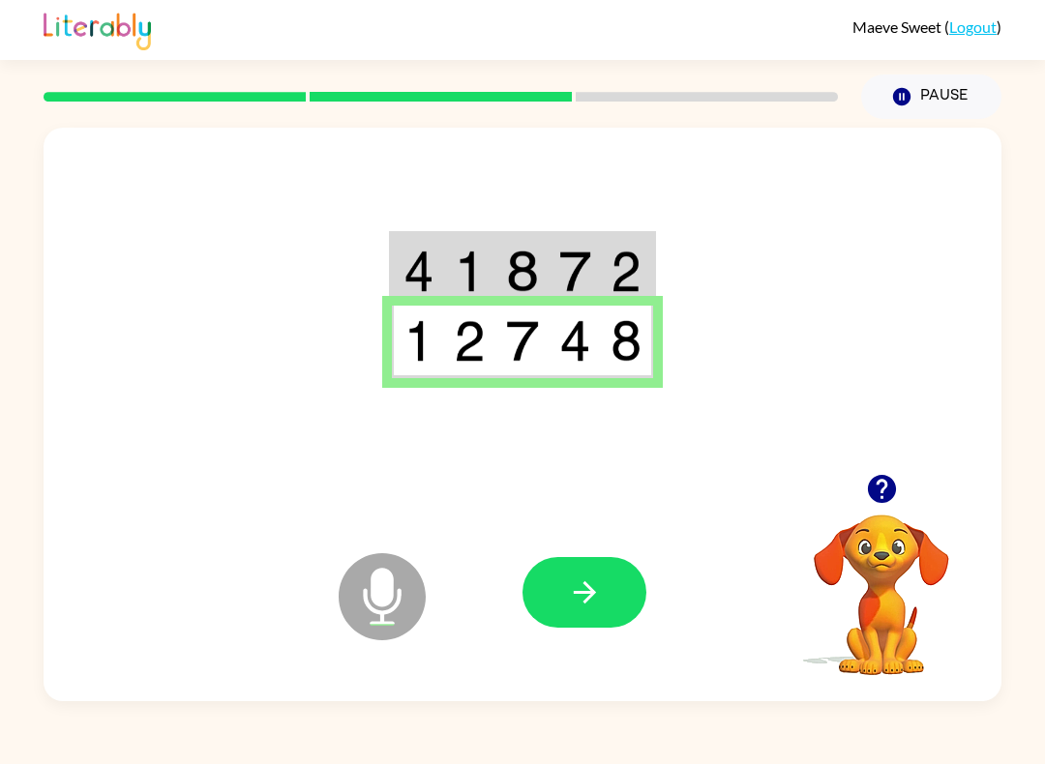
click at [623, 590] on button "button" at bounding box center [584, 592] width 124 height 71
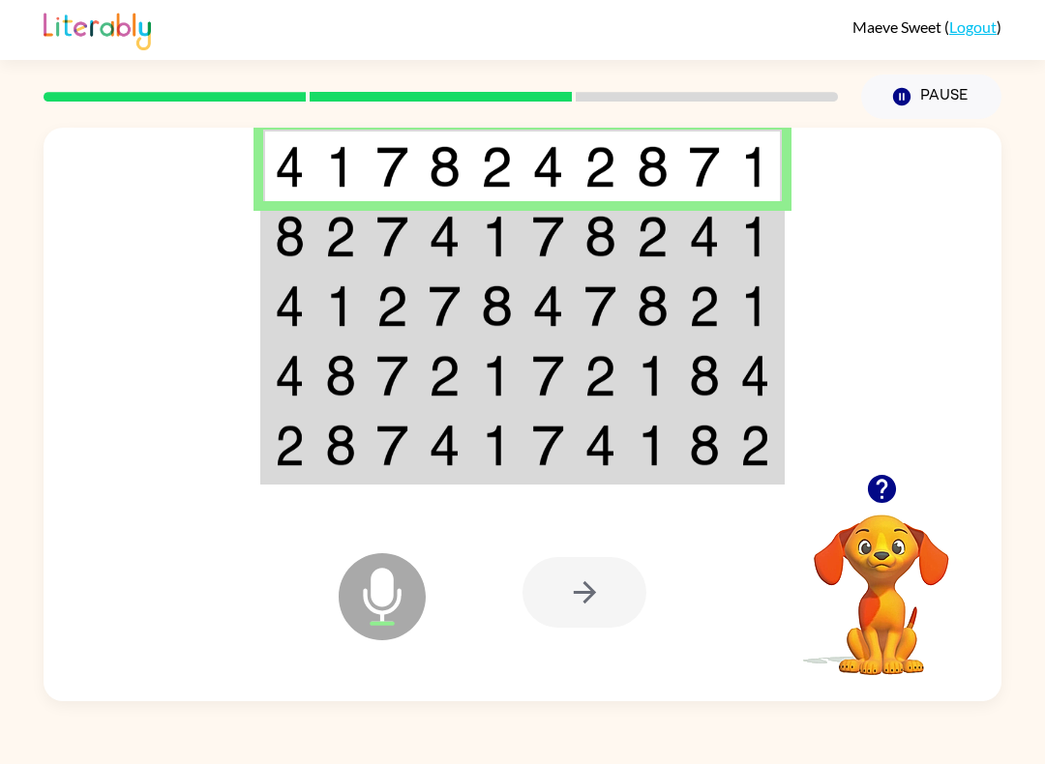
click at [622, 239] on td at bounding box center [601, 236] width 52 height 70
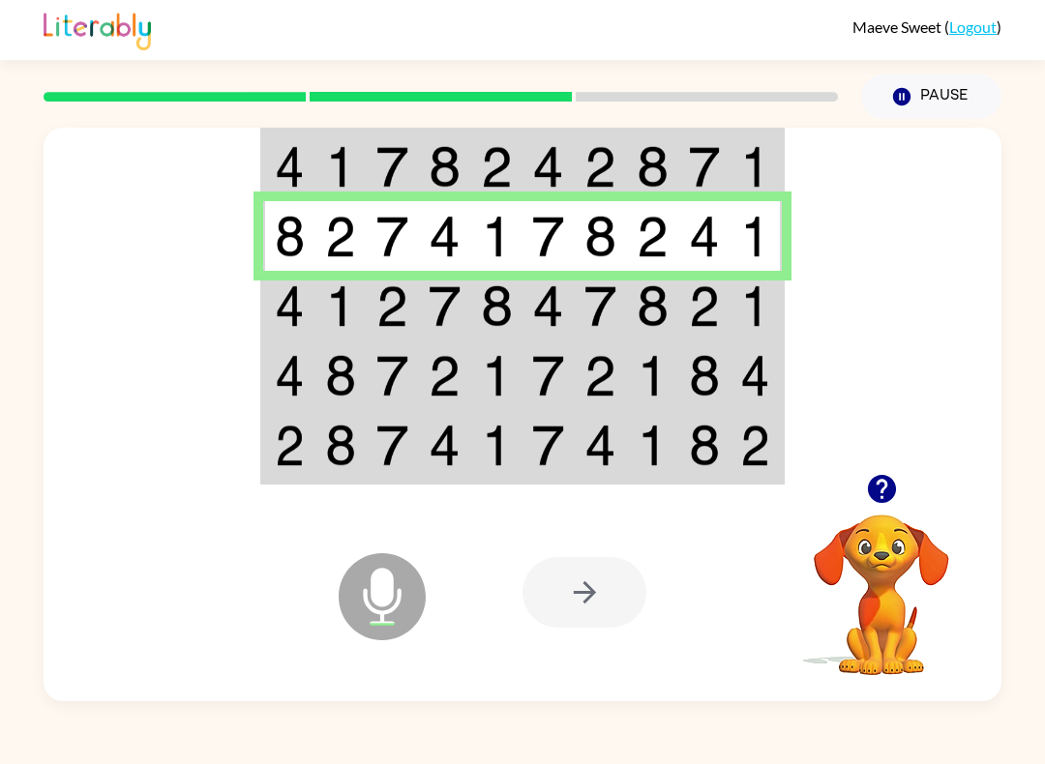
click at [728, 326] on td at bounding box center [704, 306] width 52 height 70
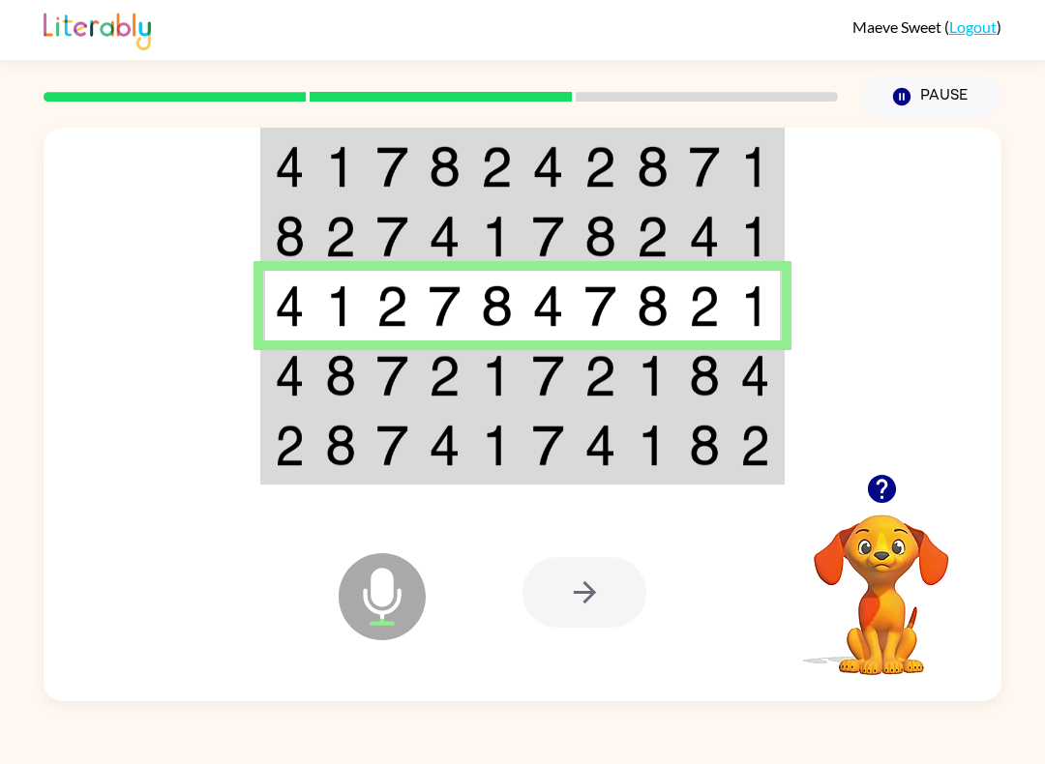
click at [778, 384] on td at bounding box center [756, 376] width 52 height 70
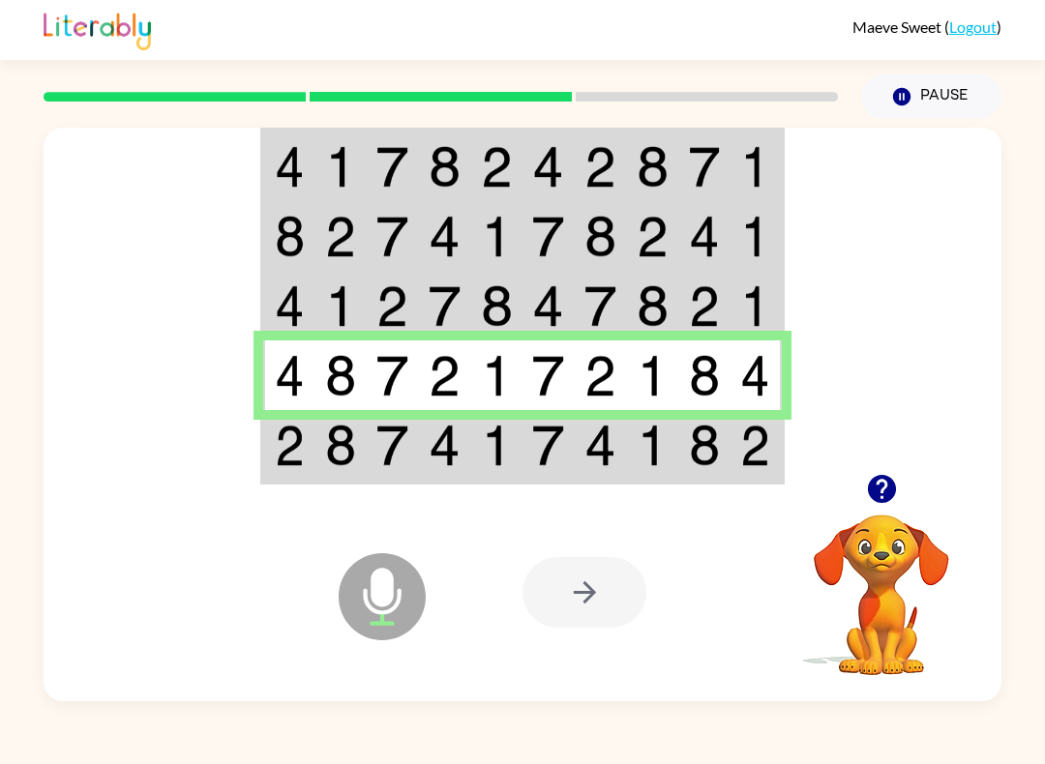
click at [781, 457] on td at bounding box center [756, 446] width 52 height 73
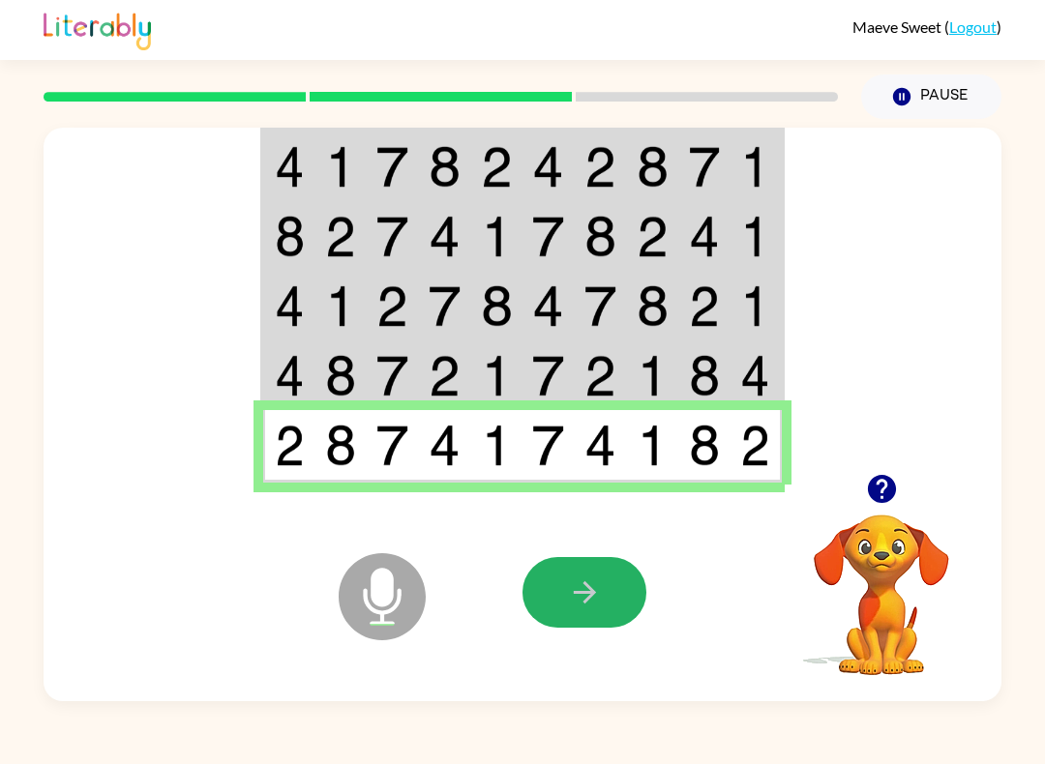
click at [612, 609] on button "button" at bounding box center [584, 592] width 124 height 71
